Goal: Transaction & Acquisition: Subscribe to service/newsletter

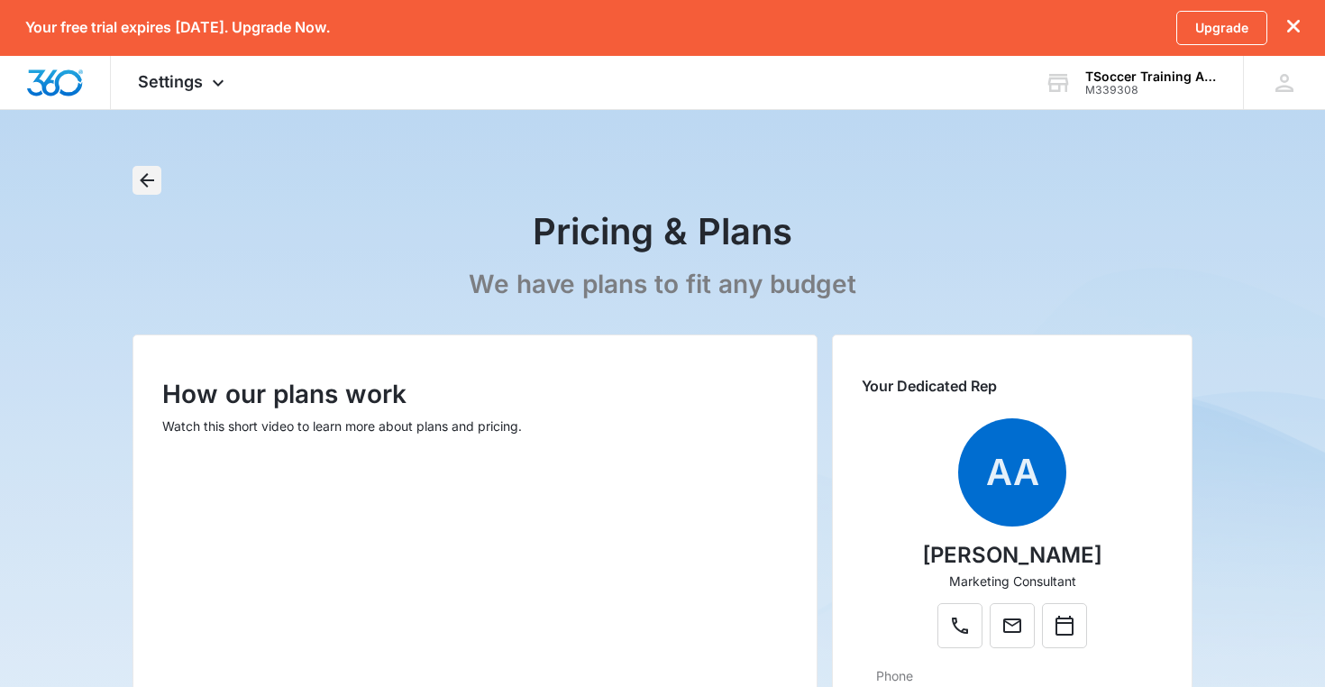
click at [145, 187] on icon "Back" at bounding box center [147, 180] width 22 height 22
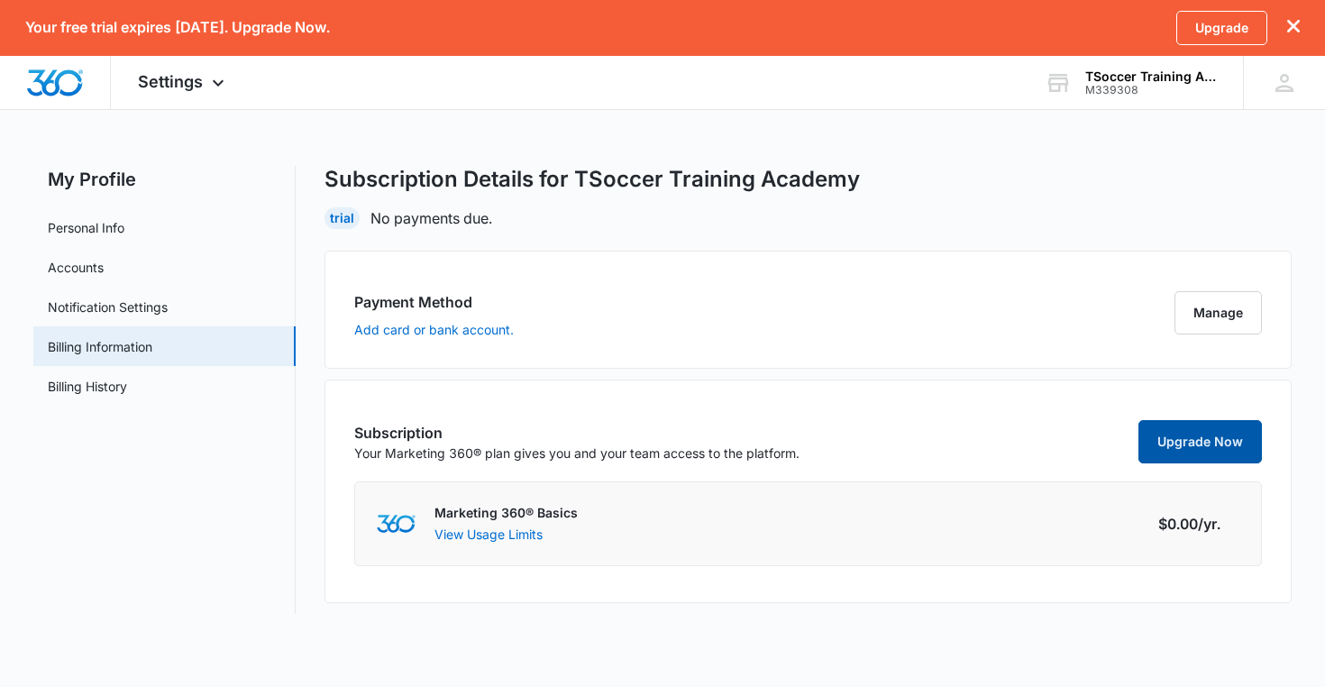
click at [1179, 450] on link "Upgrade Now" at bounding box center [1199, 441] width 123 height 43
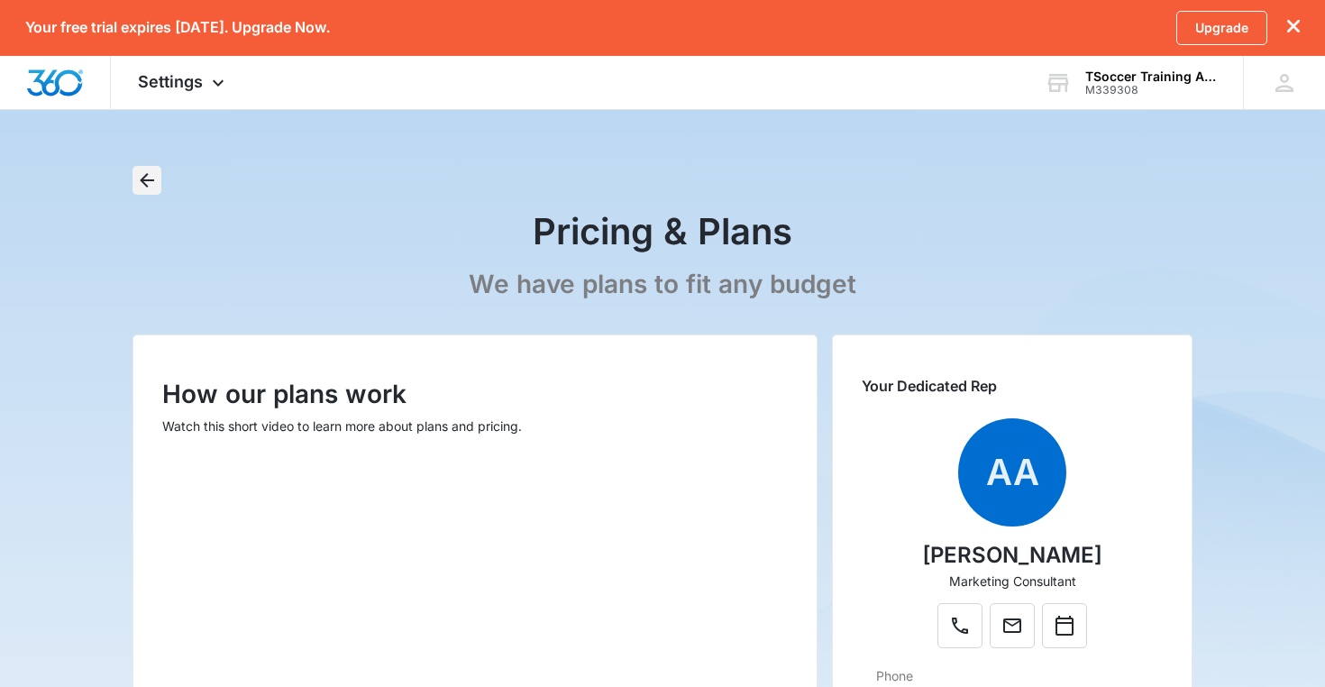
click at [142, 174] on icon "Back" at bounding box center [147, 180] width 22 height 22
